Goal: Information Seeking & Learning: Learn about a topic

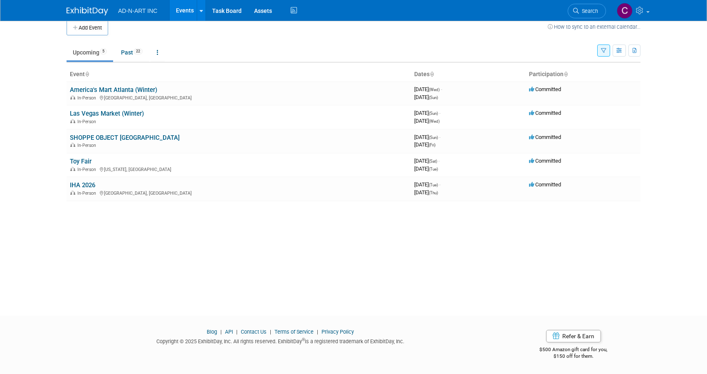
scroll to position [9, 0]
drag, startPoint x: 409, startPoint y: 133, endPoint x: 467, endPoint y: 147, distance: 59.7
click at [467, 147] on tr "SHOPPE OBJECT [GEOGRAPHIC_DATA] In-Person 3978892800 [DATE] (Sun) - [DATE] (Fri…" at bounding box center [354, 141] width 574 height 24
click at [467, 147] on div "[DATE] (Fri)" at bounding box center [468, 144] width 108 height 8
drag, startPoint x: 465, startPoint y: 146, endPoint x: 407, endPoint y: 135, distance: 58.9
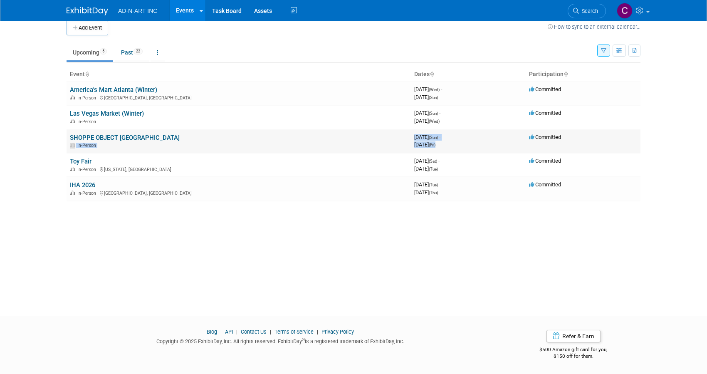
click at [407, 135] on tr "SHOPPE OBJECT NYC In-Person 3978892800 February 01, 2026 (Sun) - February 06, 2…" at bounding box center [354, 141] width 574 height 24
click at [407, 135] on td "SHOPPE OBJECT NYC In-Person" at bounding box center [239, 141] width 344 height 24
drag, startPoint x: 420, startPoint y: 138, endPoint x: 475, endPoint y: 149, distance: 55.9
click at [475, 149] on td "3978892800 February 01, 2026 (Sun) - February 06, 2026 (Fri)" at bounding box center [468, 141] width 115 height 24
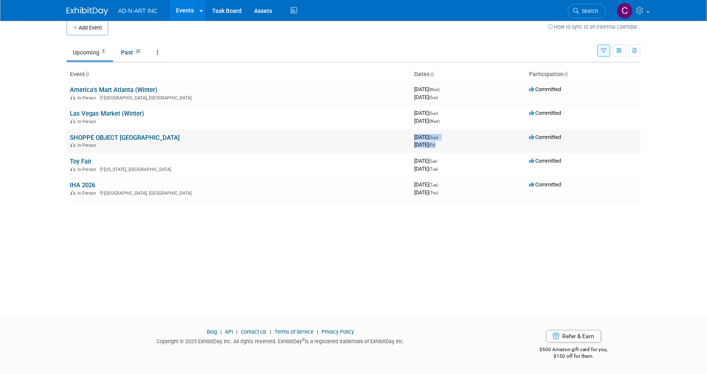
drag, startPoint x: 466, startPoint y: 146, endPoint x: 412, endPoint y: 138, distance: 54.2
click at [412, 138] on td "3978892800 February 01, 2026 (Sun) - February 06, 2026 (Fri)" at bounding box center [468, 141] width 115 height 24
drag, startPoint x: 415, startPoint y: 138, endPoint x: 469, endPoint y: 145, distance: 53.6
click at [469, 145] on div "3978892800 February 01, 2026 (Sun) - February 06, 2026 (Fri)" at bounding box center [468, 141] width 108 height 15
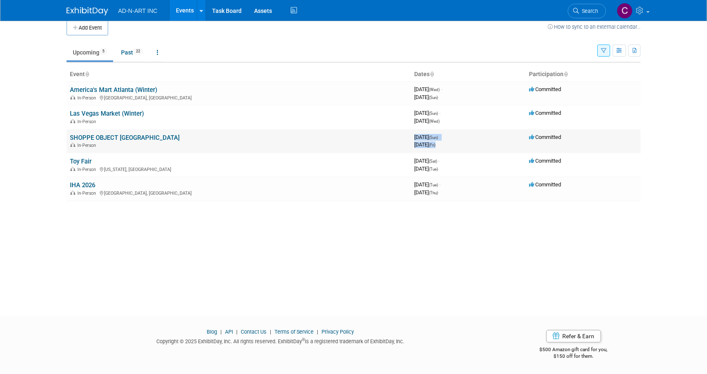
click at [469, 145] on div "February 06, 2026 (Fri)" at bounding box center [468, 144] width 108 height 8
